Goal: Information Seeking & Learning: Learn about a topic

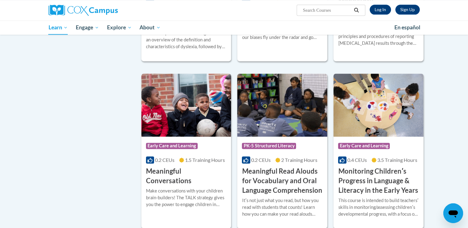
scroll to position [842, 0]
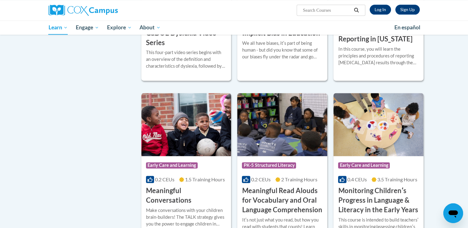
click at [321, 8] on input "Search..." at bounding box center [327, 9] width 50 height 7
type input "Assessing"
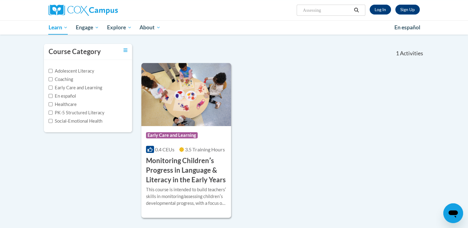
scroll to position [62, 0]
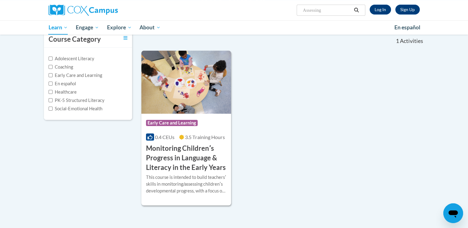
click at [323, 11] on input "Assessing" at bounding box center [327, 9] width 50 height 7
type input "A"
type input "Data Driving"
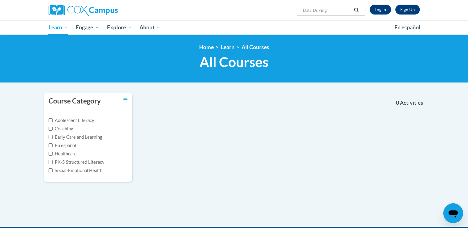
click at [331, 9] on input "Data Driving" at bounding box center [327, 9] width 50 height 7
type input "Data"
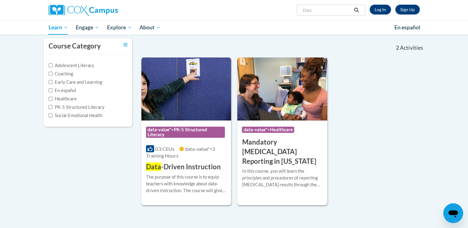
scroll to position [63, 0]
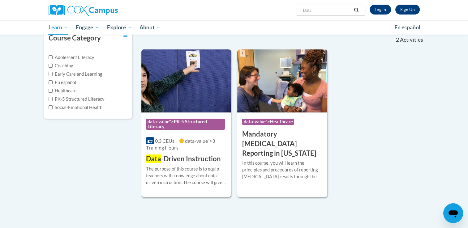
click at [187, 158] on h3 "Data -Driven Instruction" at bounding box center [183, 159] width 75 height 10
